Goal: Find specific page/section

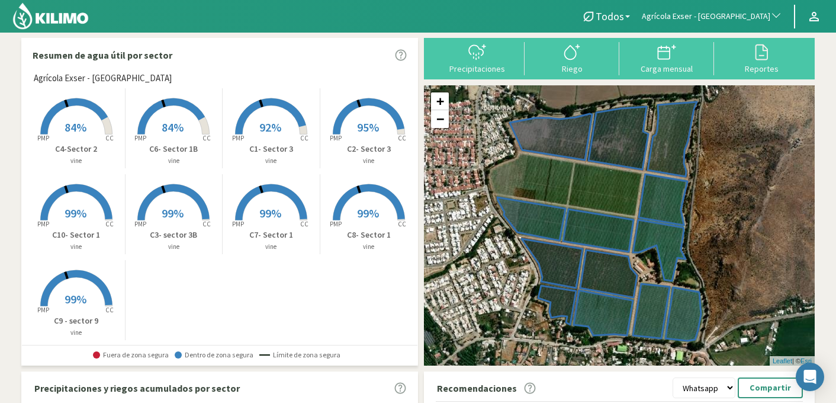
click at [748, 13] on span "Agrícola Exser - [GEOGRAPHIC_DATA]" at bounding box center [706, 17] width 128 height 12
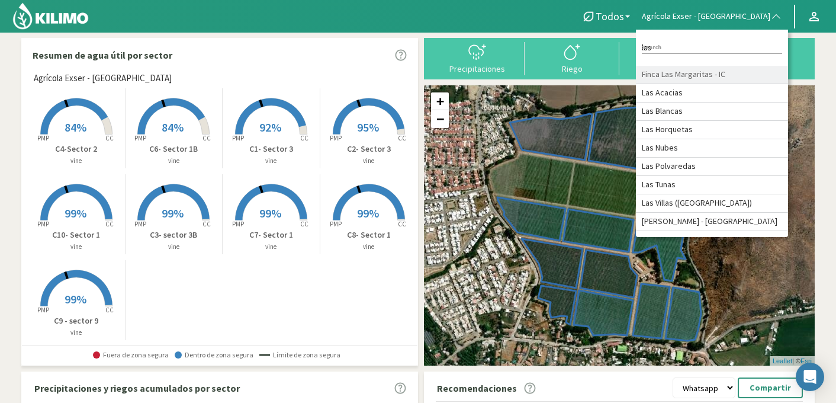
type input "las"
click at [715, 78] on li "Finca Las Margaritas - IC" at bounding box center [712, 75] width 152 height 18
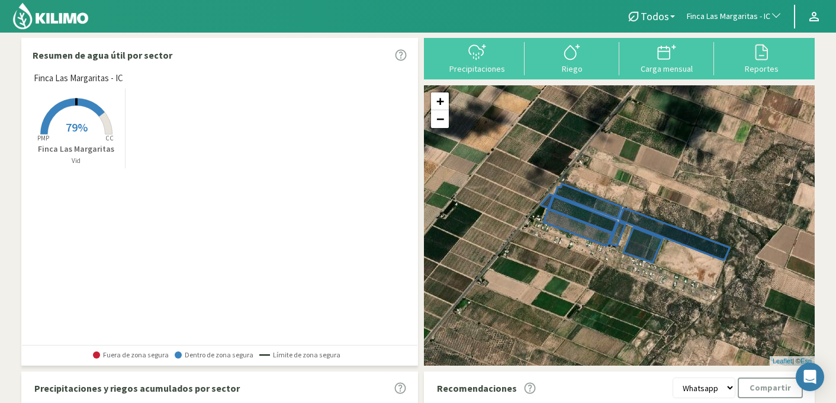
click at [63, 130] on rect at bounding box center [76, 135] width 95 height 95
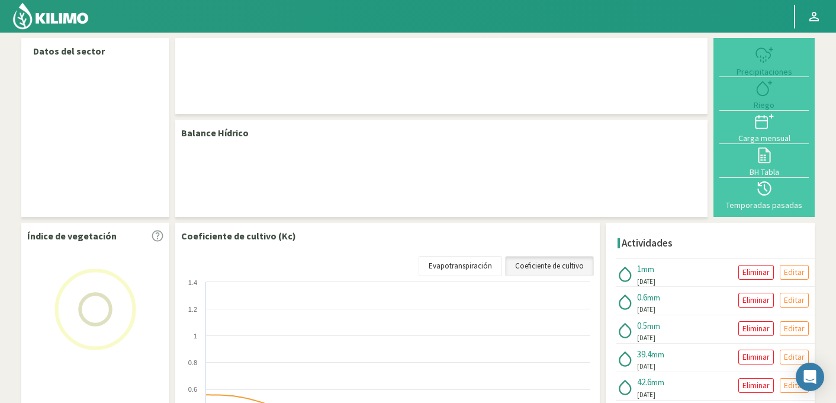
select select "109: Object"
